Goal: Obtain resource: Obtain resource

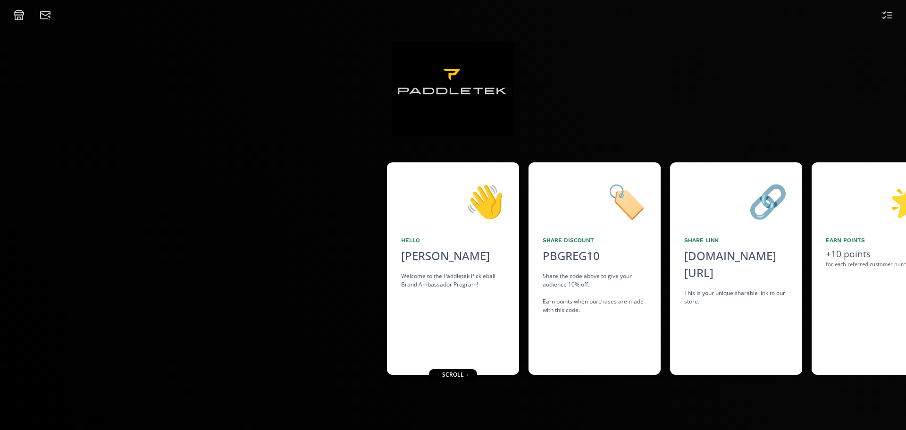
click at [616, 301] on div "Share the code above to give your audience 10% off. Earn points when purchases …" at bounding box center [595, 293] width 104 height 42
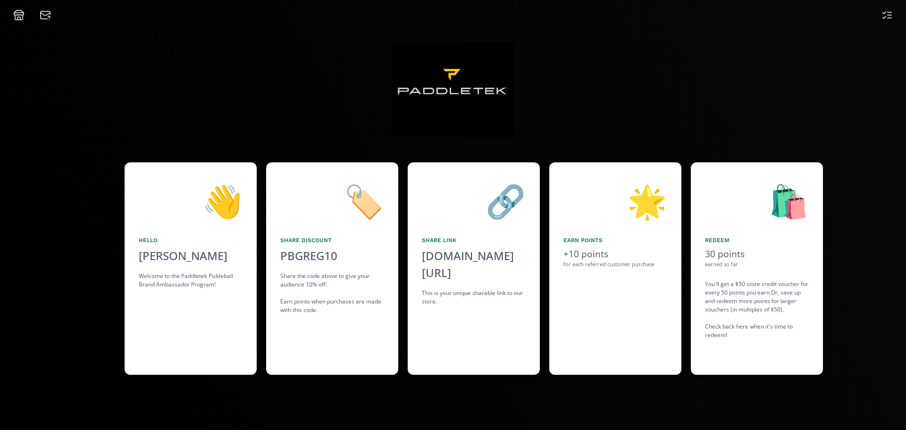
scroll to position [0, 283]
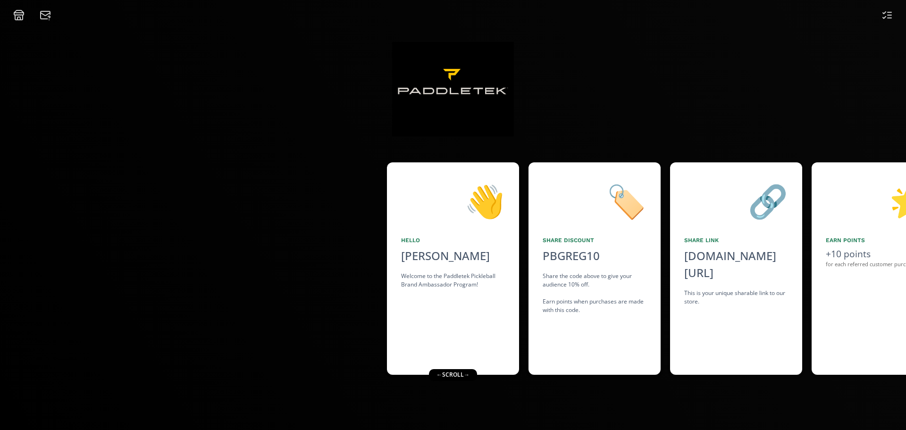
click at [889, 14] on icon at bounding box center [886, 14] width 11 height 11
